Goal: Task Accomplishment & Management: Manage account settings

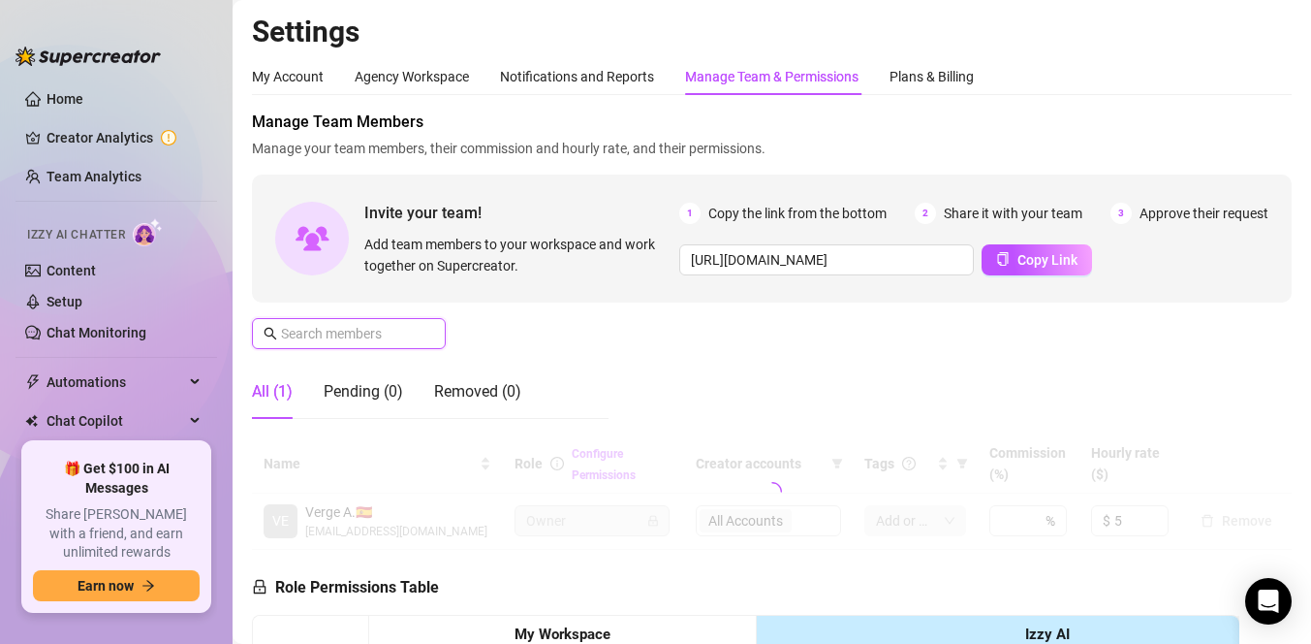
click at [395, 336] on input "text" at bounding box center [350, 333] width 138 height 21
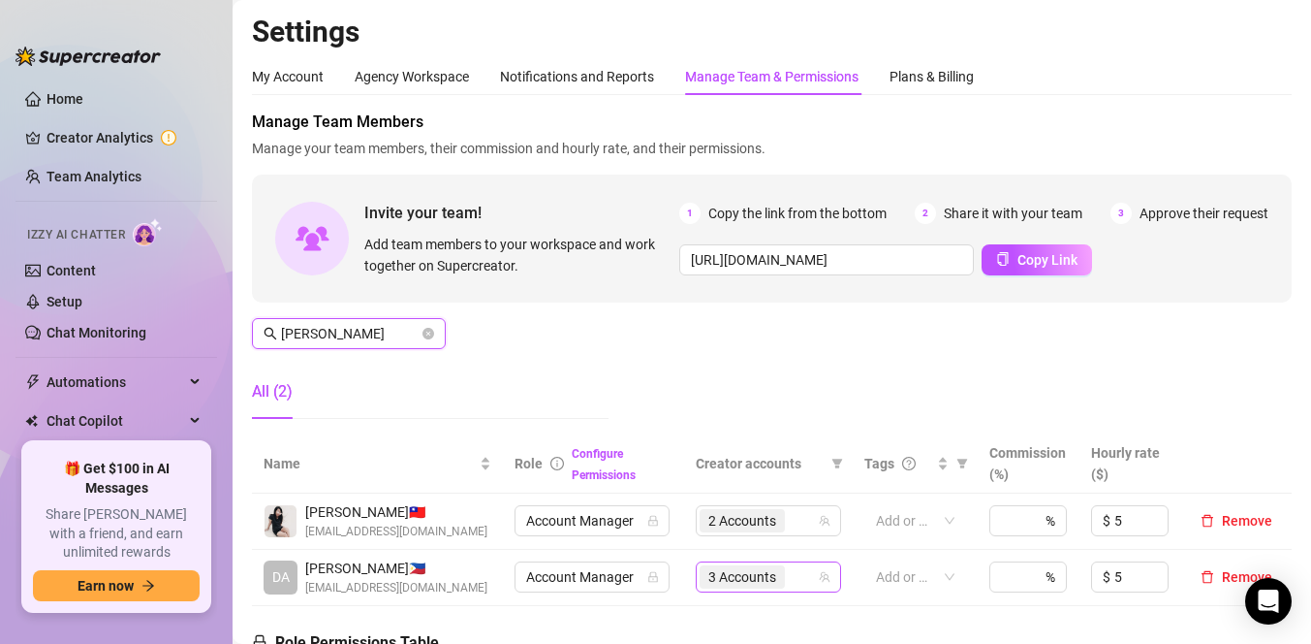
click at [755, 583] on span "3 Accounts" at bounding box center [743, 576] width 68 height 21
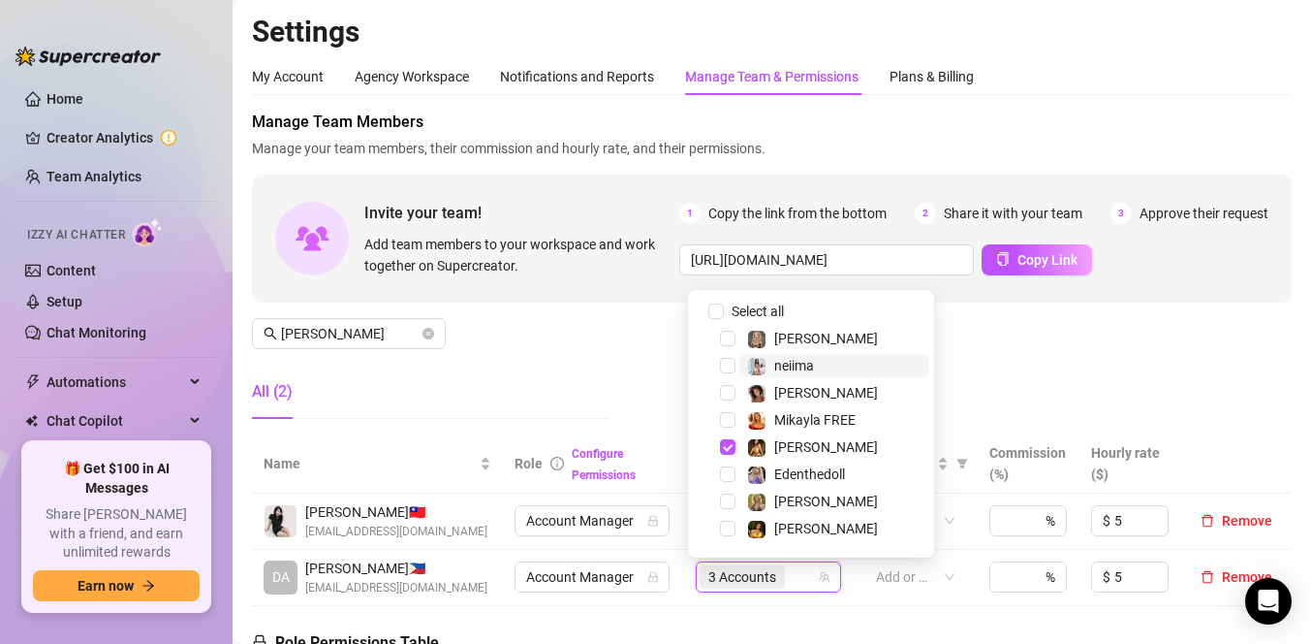
scroll to position [430, 0]
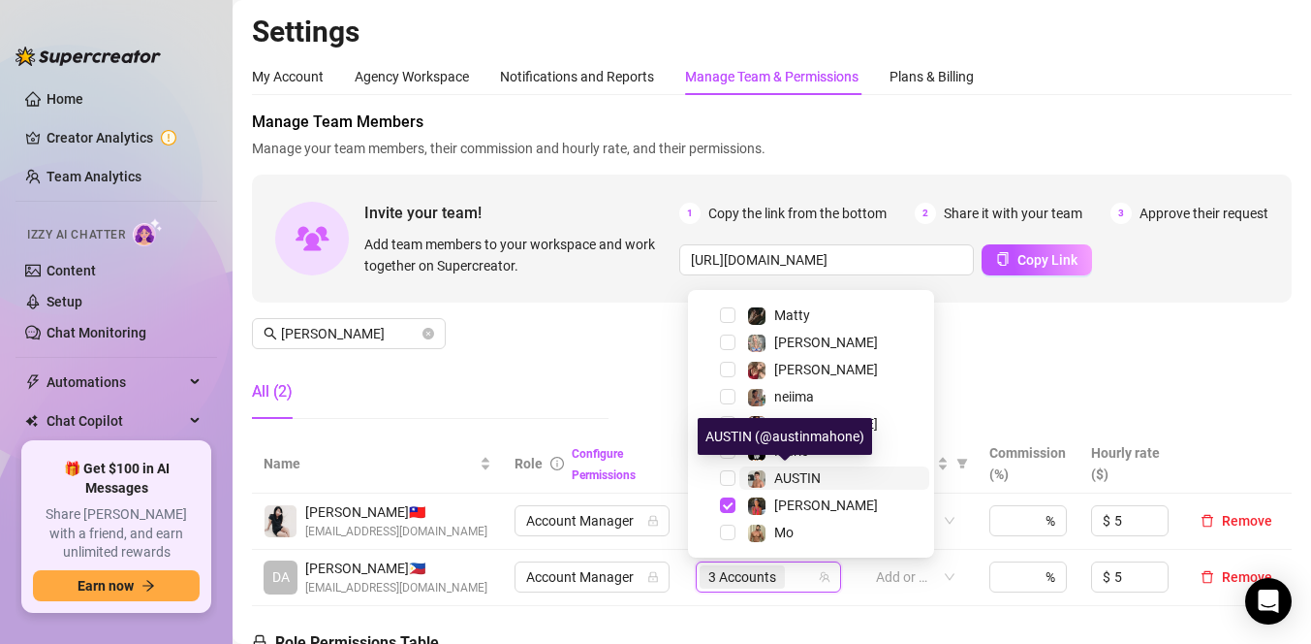
click at [783, 479] on span "AUSTIN" at bounding box center [797, 478] width 47 height 16
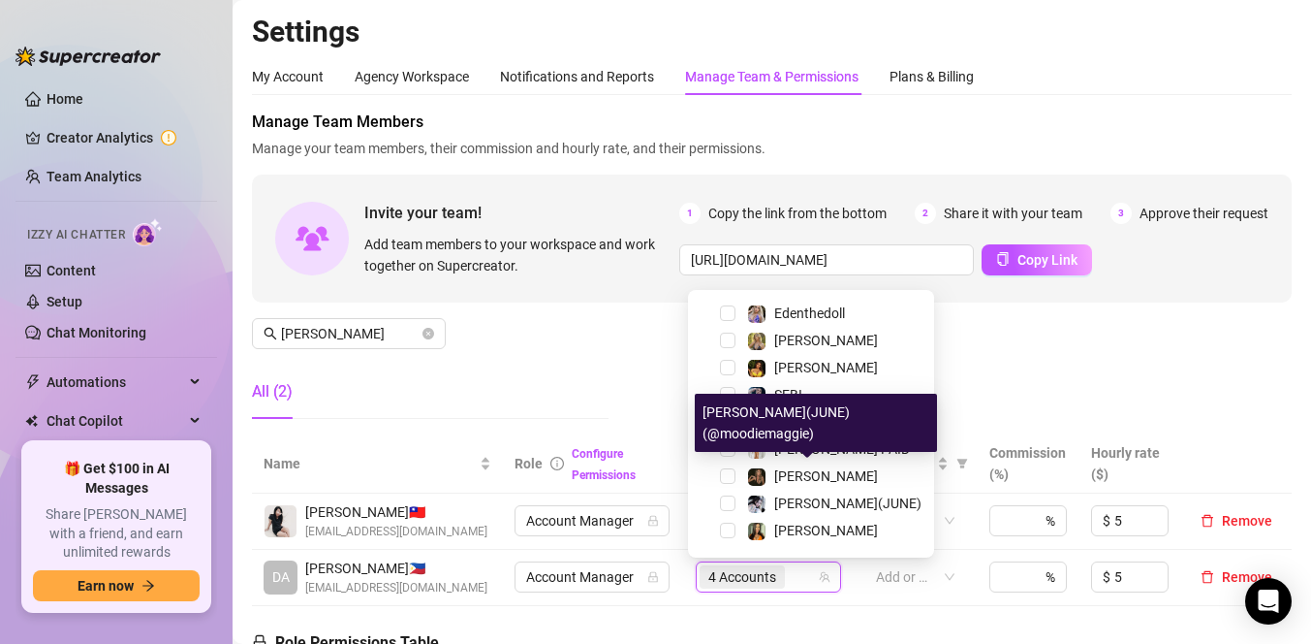
scroll to position [147, 0]
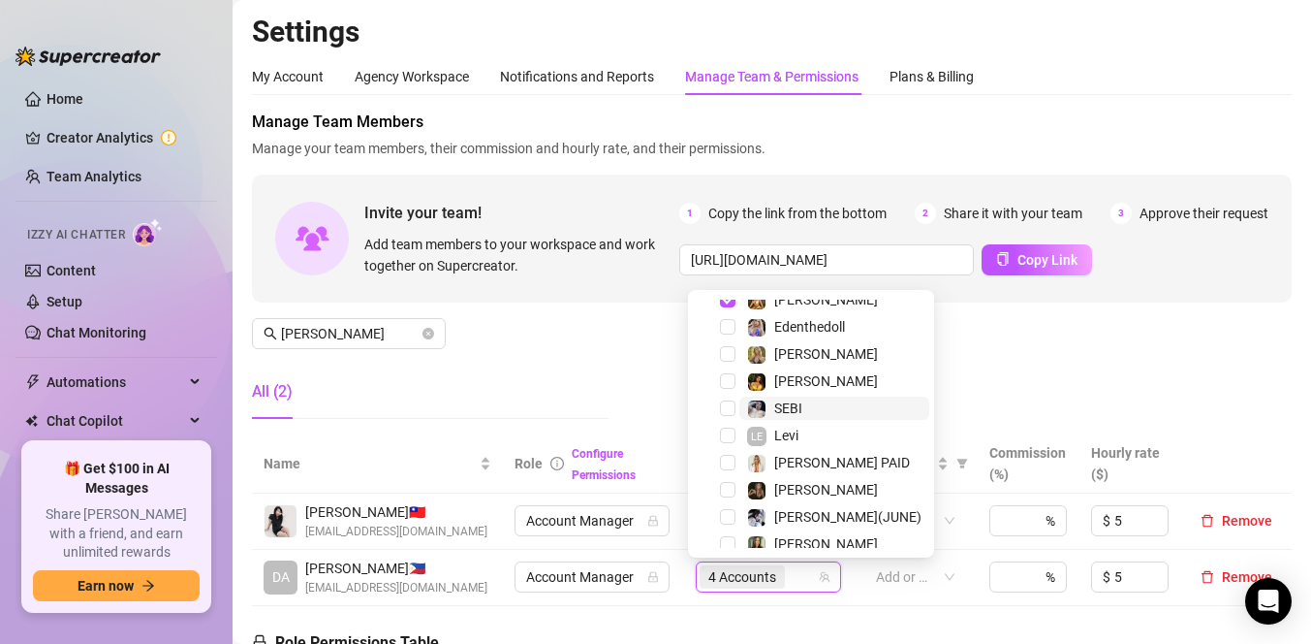
click at [786, 409] on span "SEBI" at bounding box center [788, 408] width 28 height 16
click at [970, 395] on div "Manage Team Members Manage your team members, their commission and hourly rate,…" at bounding box center [772, 272] width 1040 height 324
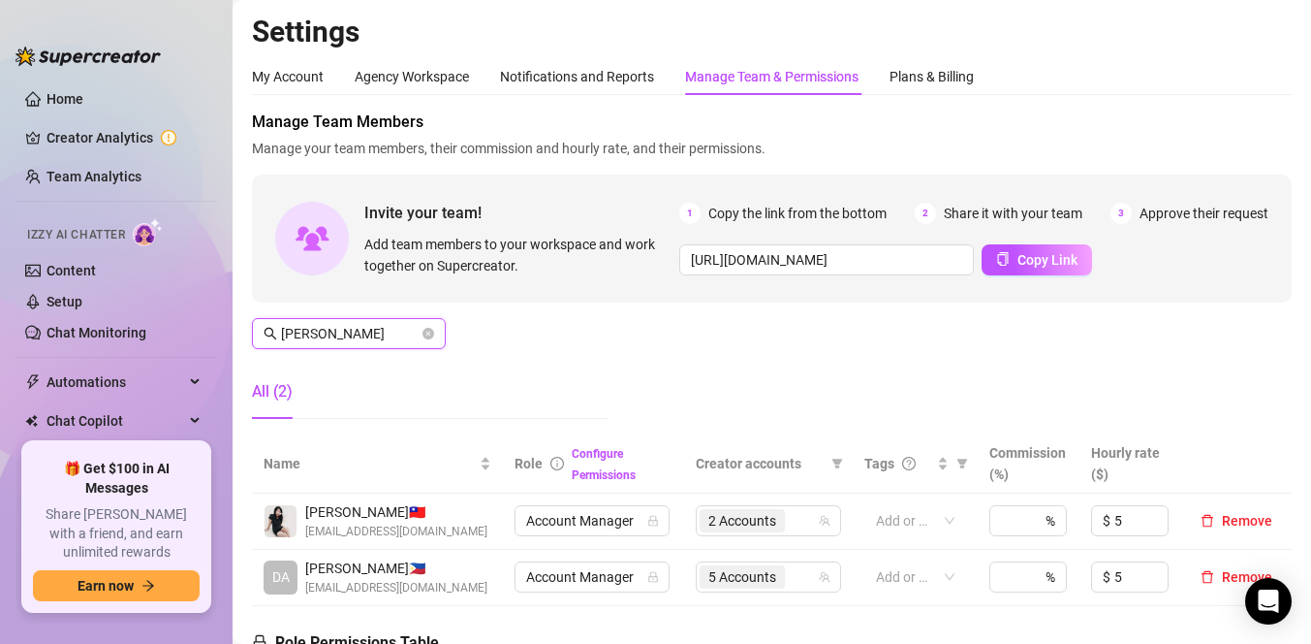
click at [337, 333] on input "[PERSON_NAME]" at bounding box center [350, 333] width 138 height 21
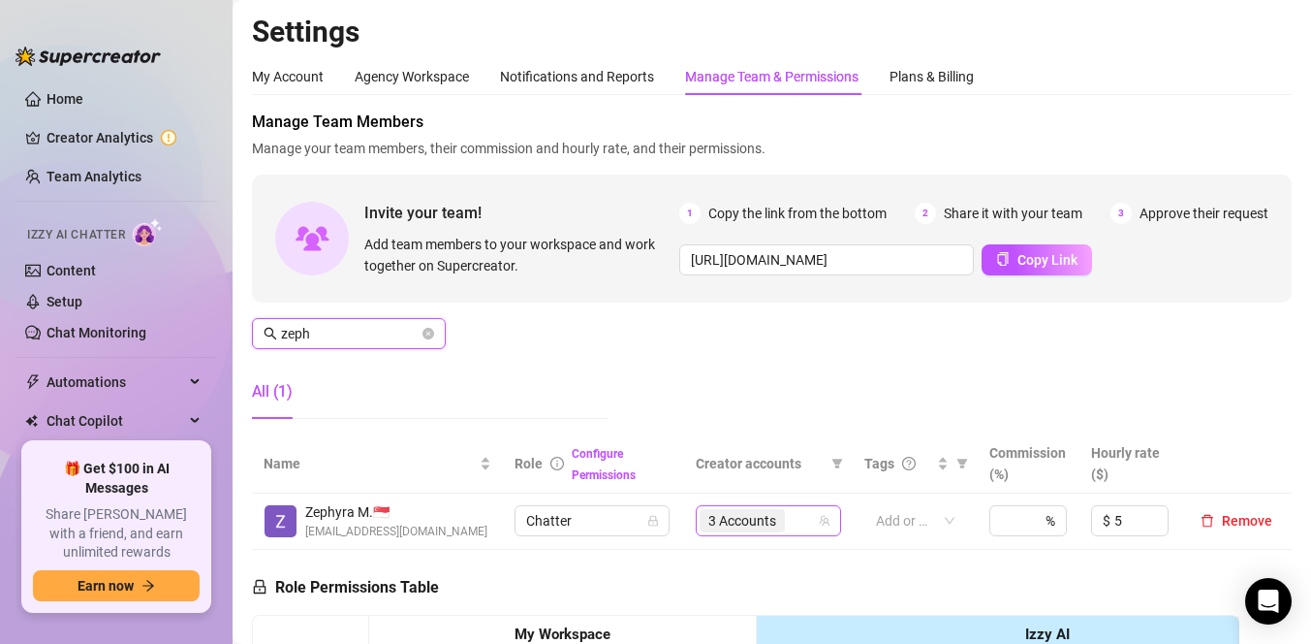
click at [753, 525] on span "3 Accounts" at bounding box center [743, 520] width 68 height 21
type input "zeph"
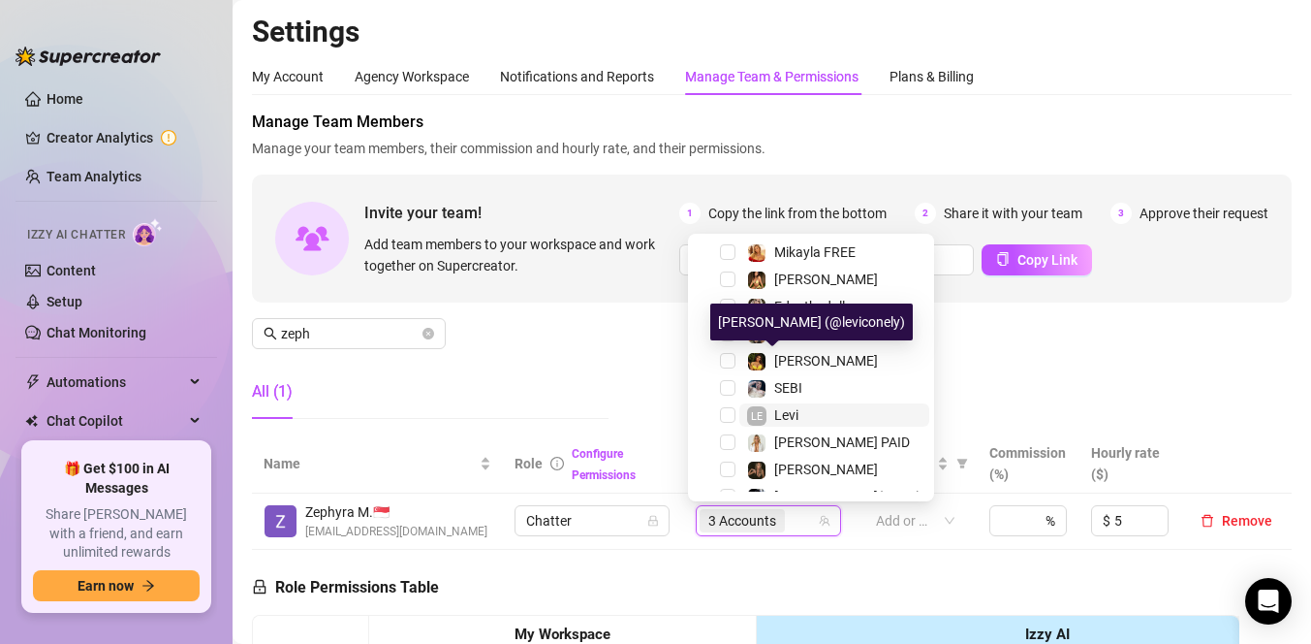
scroll to position [430, 0]
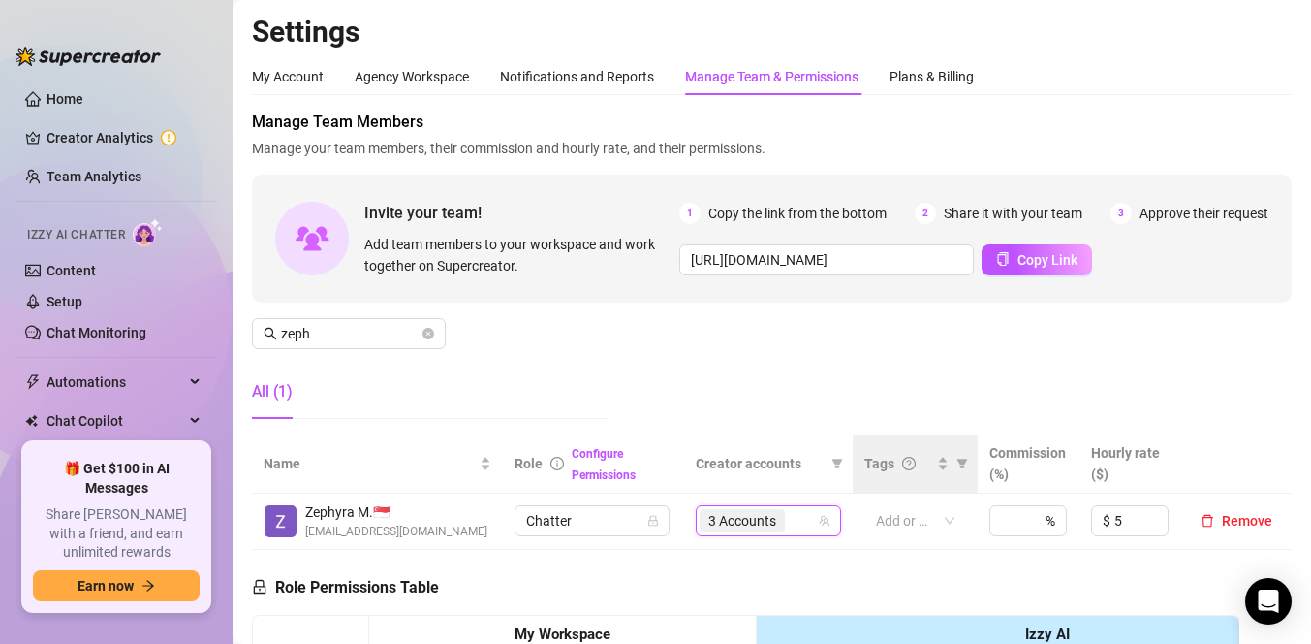
click at [935, 488] on th "Tags" at bounding box center [915, 463] width 125 height 59
click at [631, 206] on span "Invite your team!" at bounding box center [521, 213] width 315 height 24
